Goal: Obtain resource: Download file/media

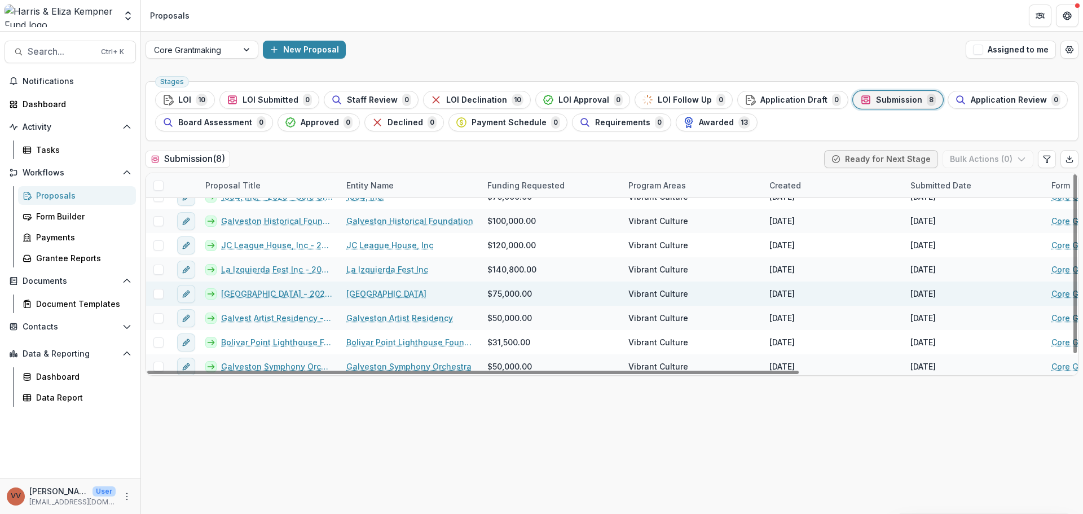
scroll to position [17, 0]
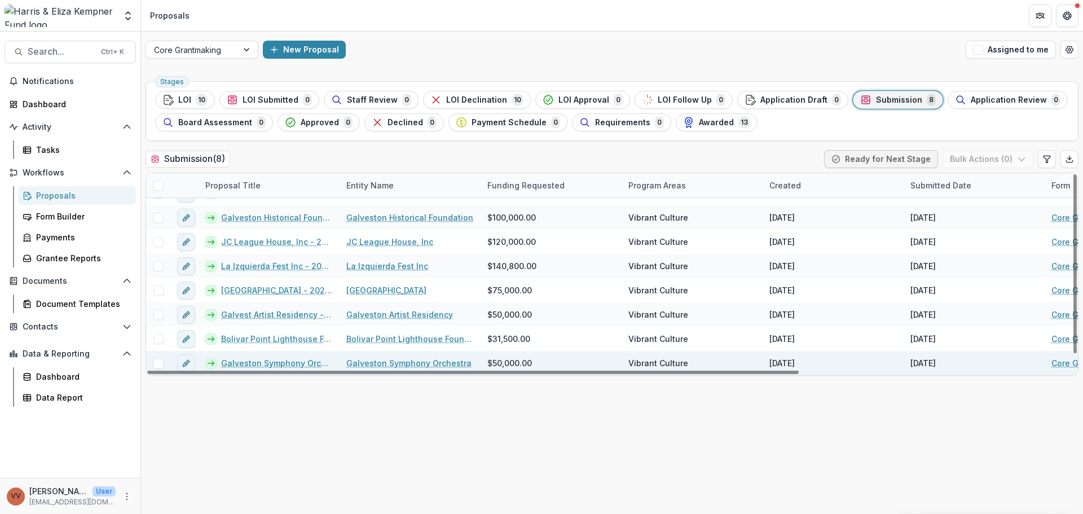
click at [312, 364] on link "Galveston Symphony Orchestra - 2025 - Core Grant Eligibility Screen" at bounding box center [277, 363] width 112 height 12
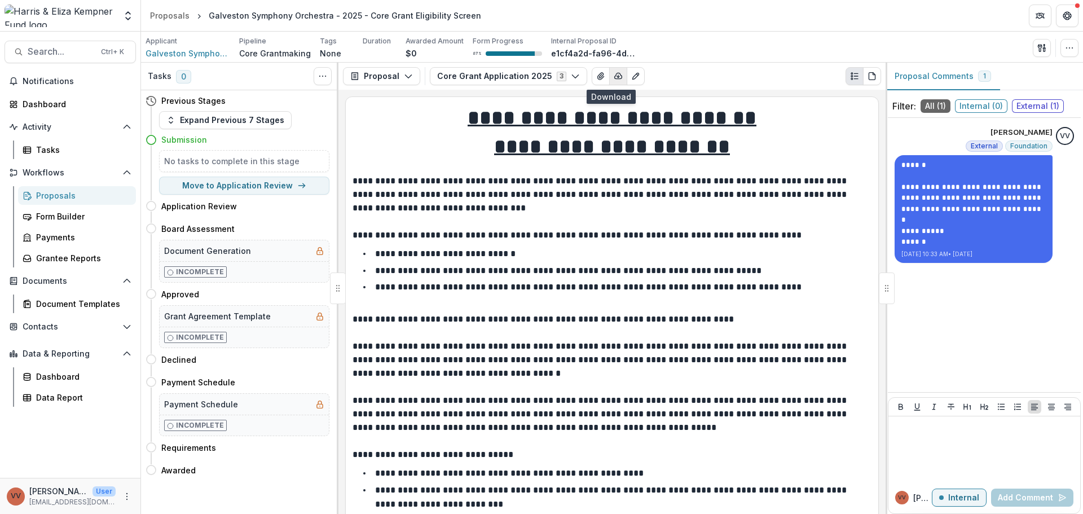
click at [613, 72] on icon "button" at bounding box center [617, 76] width 9 height 9
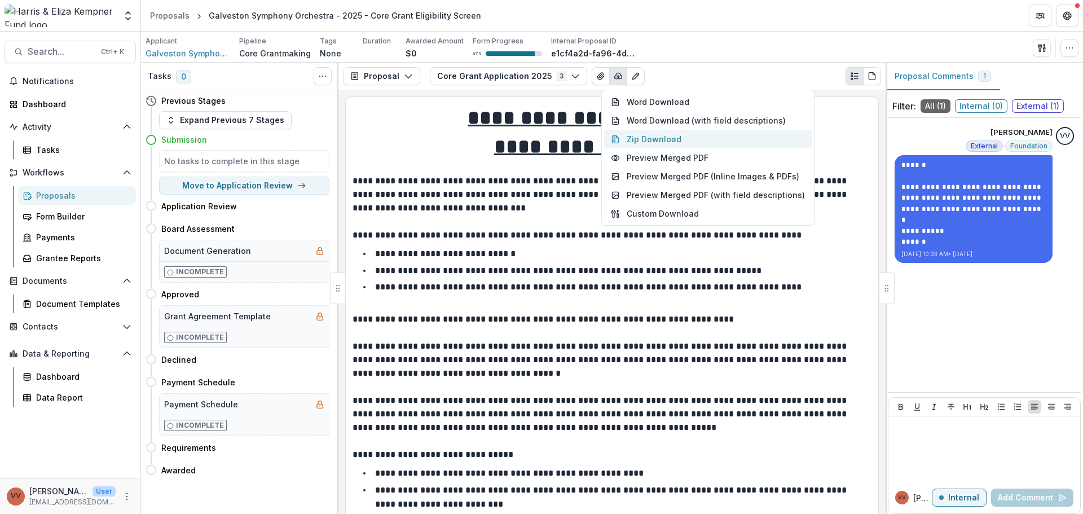
click at [649, 134] on button "Zip Download" at bounding box center [707, 139] width 207 height 19
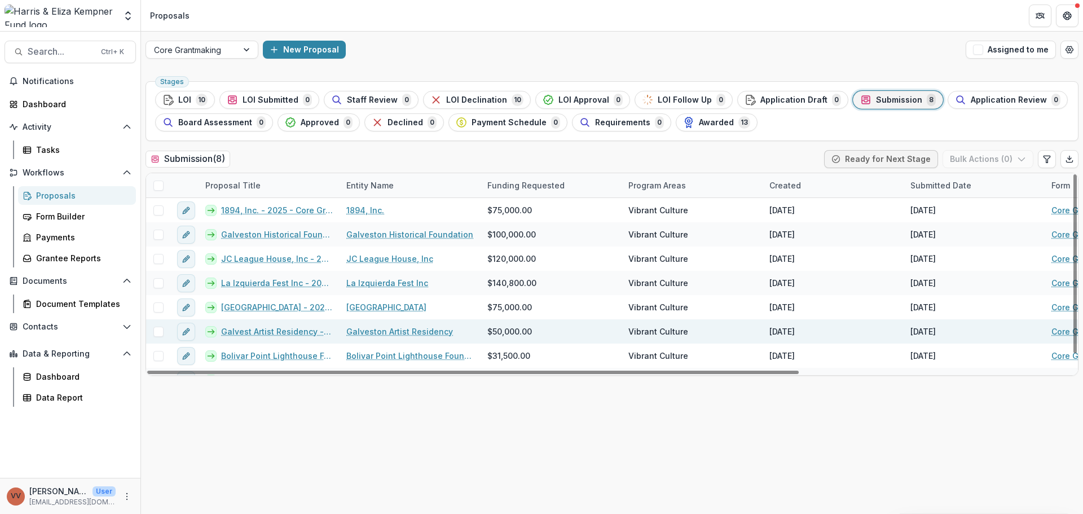
click at [268, 329] on link "Galvest Artist Residency - 2025 - Core Grant Request" at bounding box center [277, 331] width 112 height 12
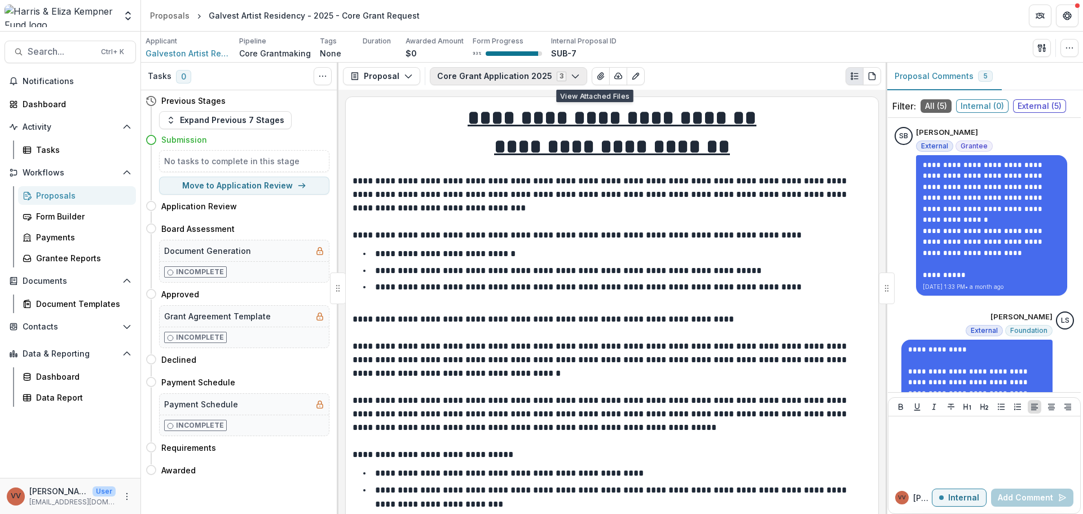
click at [532, 85] on button "Core Grant Application 2025 3" at bounding box center [508, 76] width 157 height 18
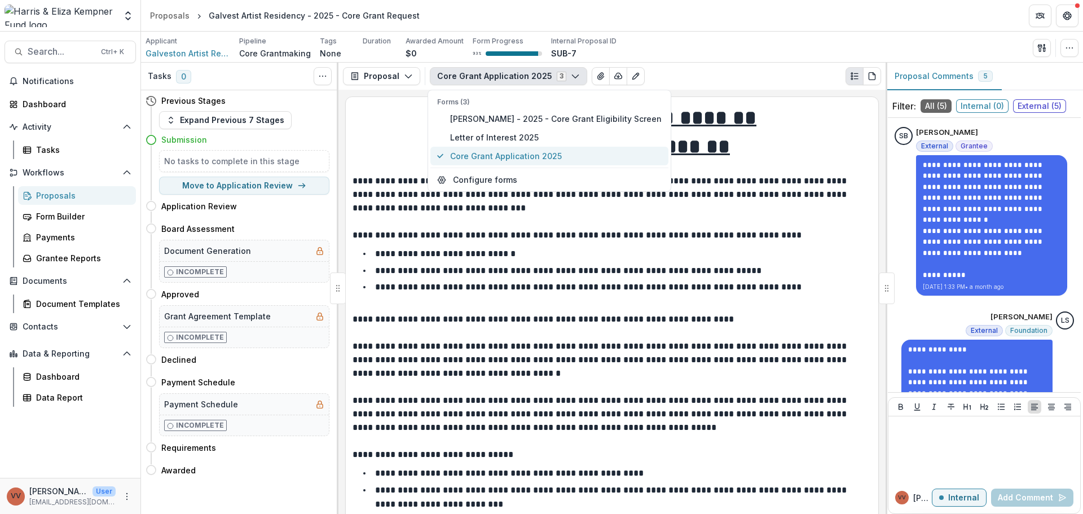
click at [528, 151] on span "Core Grant Application 2025" at bounding box center [555, 156] width 211 height 12
click at [873, 74] on icon "PDF view" at bounding box center [874, 74] width 2 height 2
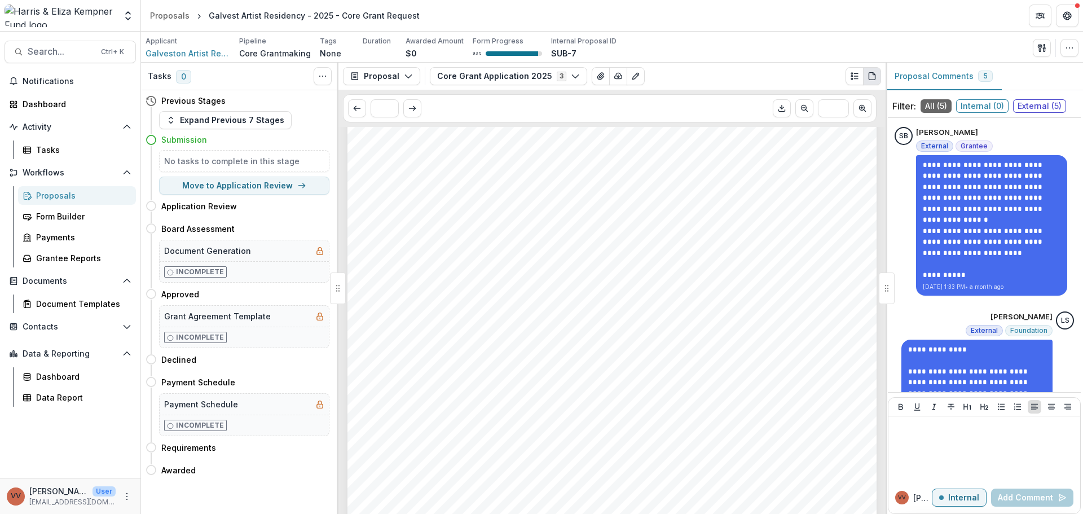
scroll to position [6259, 0]
click at [776, 108] on button "Download PDF" at bounding box center [781, 108] width 18 height 18
click at [798, 34] on div "Applicant Galveston Artist Residency Pipeline Core Grantmaking Tags None All ta…" at bounding box center [612, 47] width 942 height 31
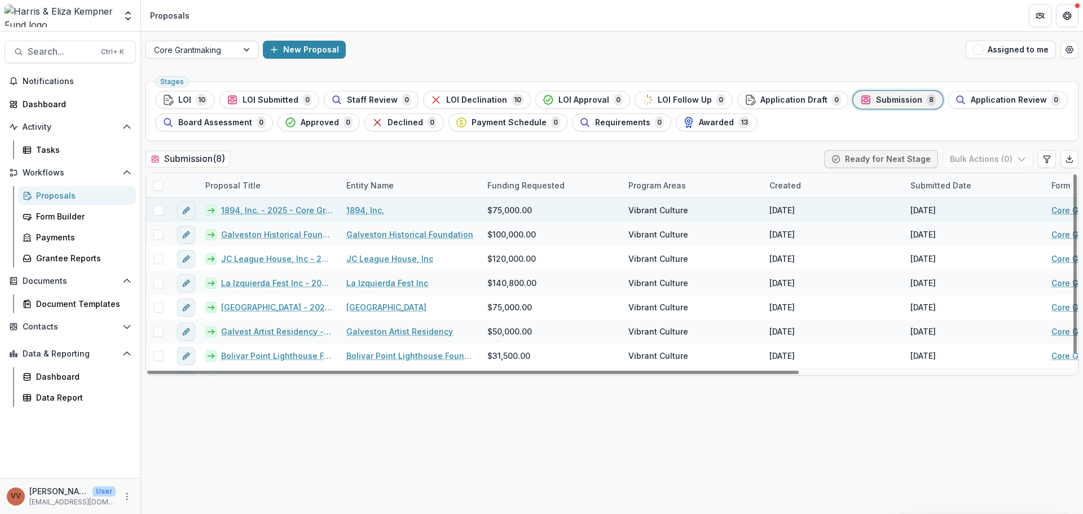
click at [277, 211] on link "1894, Inc. - 2025 - Core Grant Request" at bounding box center [277, 210] width 112 height 12
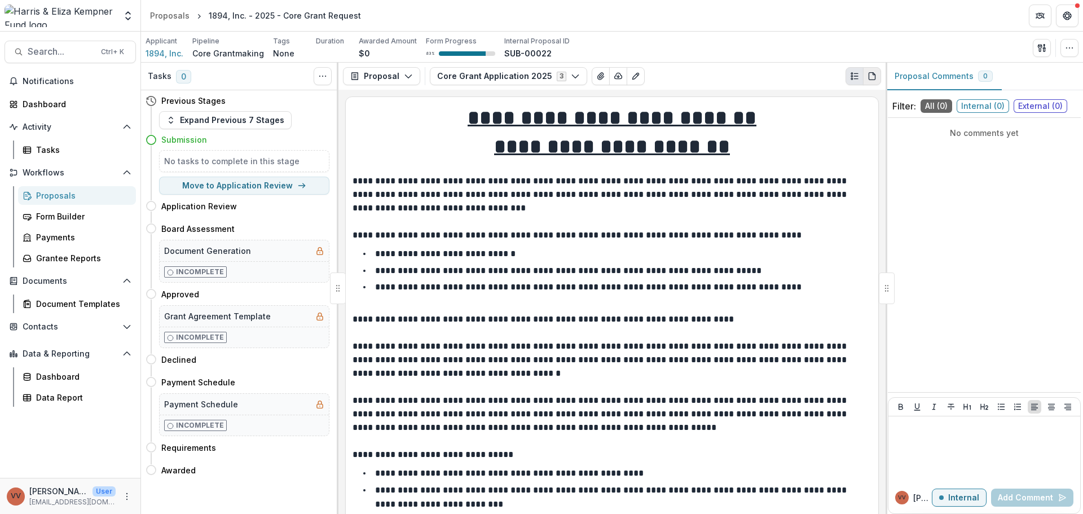
click at [880, 73] on button "PDF view" at bounding box center [872, 76] width 18 height 18
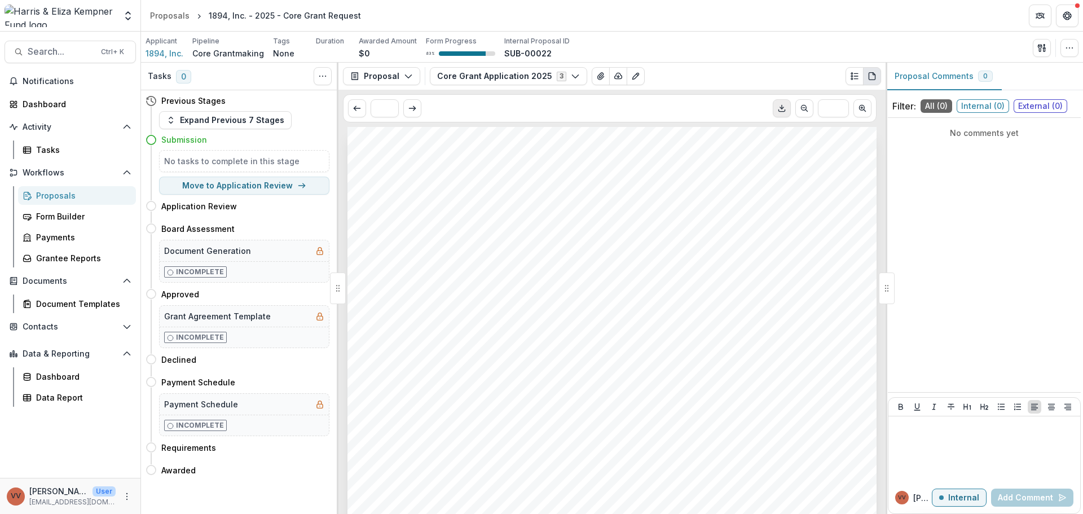
click at [777, 110] on icon "Download PDF" at bounding box center [781, 108] width 9 height 9
